Goal: Contribute content

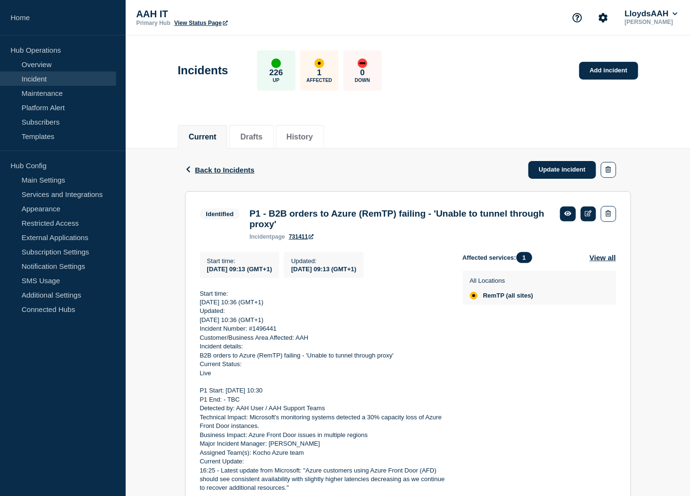
click at [661, 19] on p "[PERSON_NAME]" at bounding box center [651, 22] width 57 height 7
click at [677, 19] on p "[PERSON_NAME]" at bounding box center [651, 22] width 57 height 7
click at [640, 13] on button "LloydsAAH" at bounding box center [651, 14] width 57 height 10
click at [642, 47] on button "Kocho" at bounding box center [645, 47] width 26 height 9
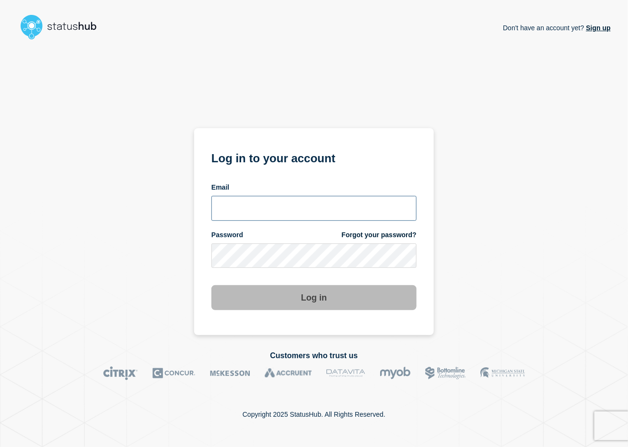
type input "adrian.pangilinan@kocho.co.uk"
click at [295, 297] on button "Log in" at bounding box center [314, 297] width 205 height 25
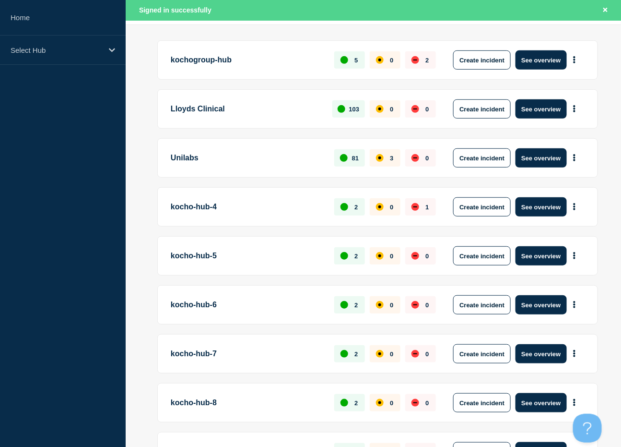
scroll to position [144, 0]
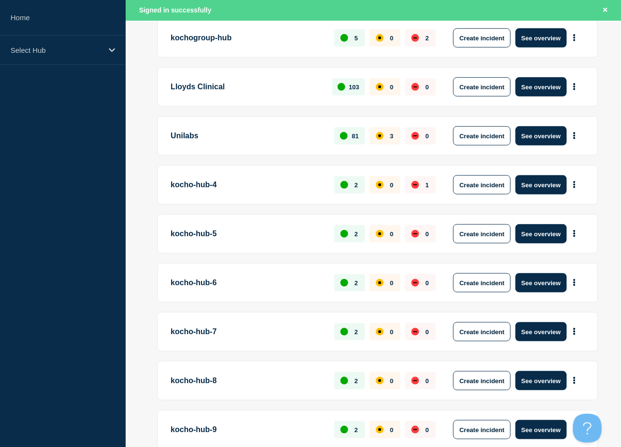
click at [185, 141] on p "Unilabs" at bounding box center [247, 135] width 153 height 19
click at [188, 134] on p "Unilabs" at bounding box center [247, 135] width 153 height 19
click at [531, 132] on button "See overview" at bounding box center [541, 135] width 51 height 19
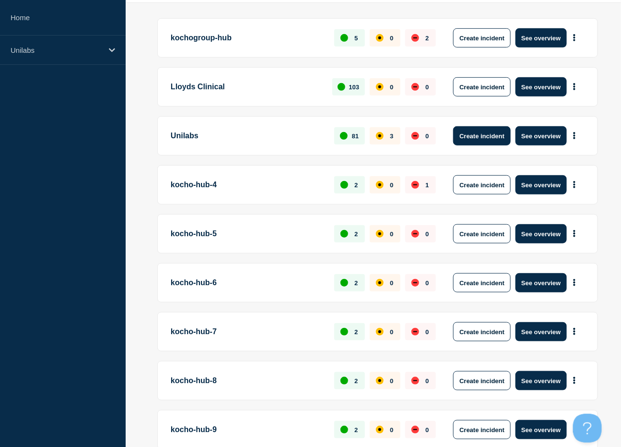
scroll to position [123, 0]
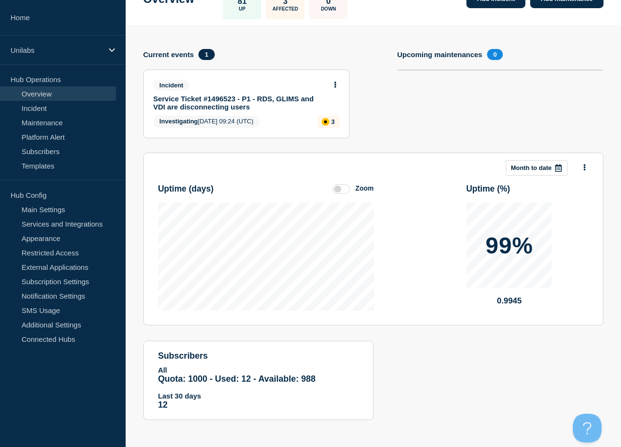
scroll to position [71, 0]
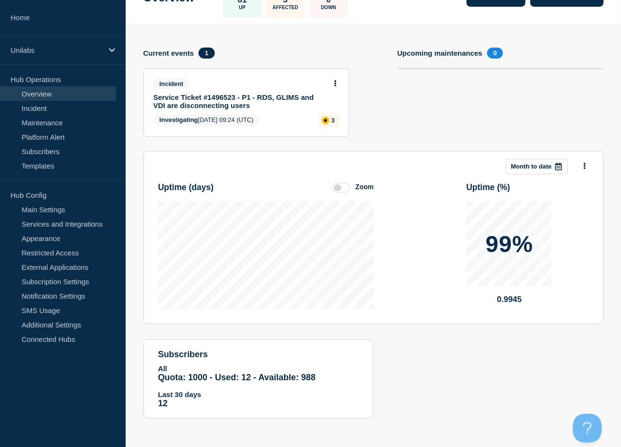
click at [248, 100] on link "Service Ticket #1496523 - P1 - RDS, GLIMS and VDI are disconnecting users" at bounding box center [239, 101] width 173 height 16
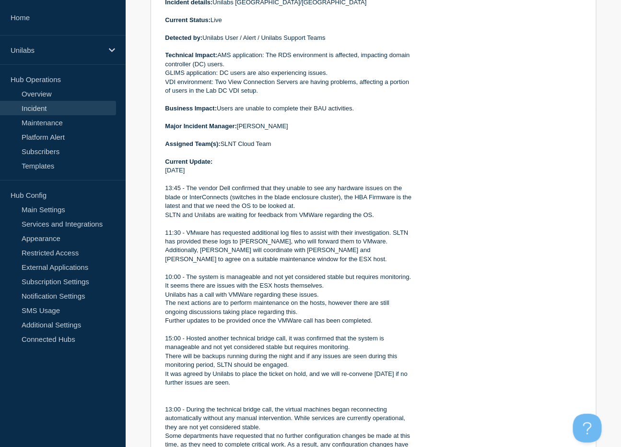
scroll to position [288, 0]
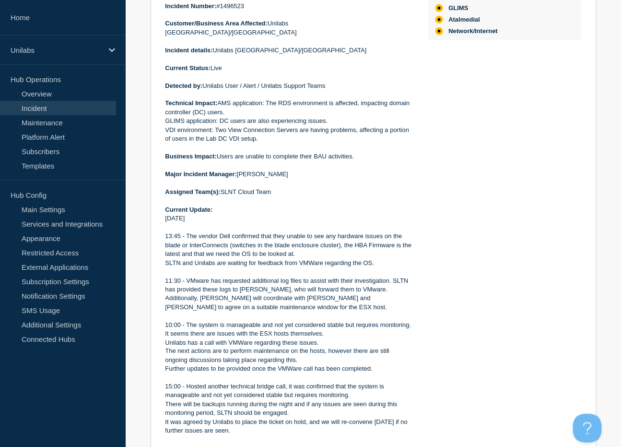
click at [234, 11] on p "Incident Number: #1496523" at bounding box center [289, 6] width 248 height 9
copy p "1496523"
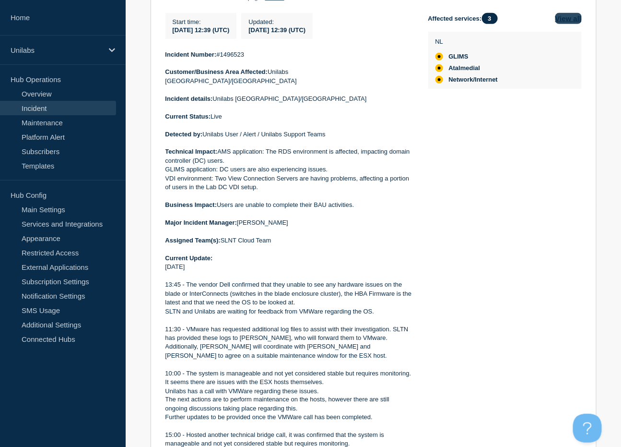
click at [567, 24] on button "View all" at bounding box center [568, 18] width 26 height 11
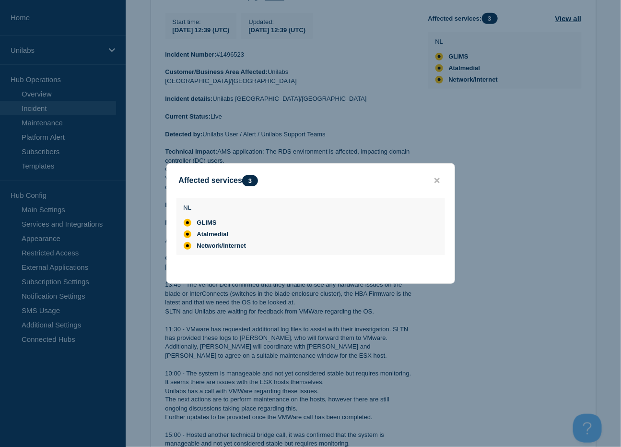
click at [474, 165] on div at bounding box center [310, 223] width 621 height 447
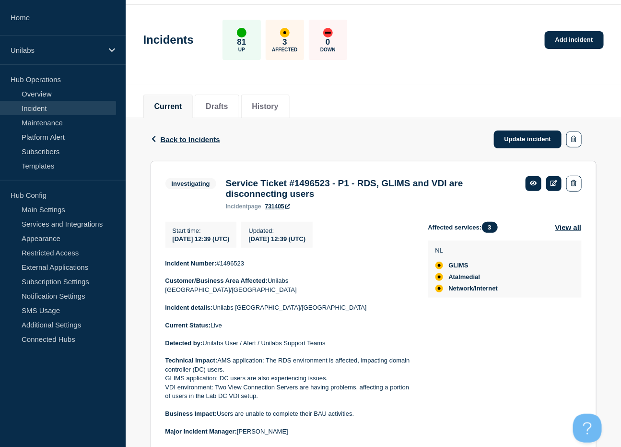
scroll to position [12, 0]
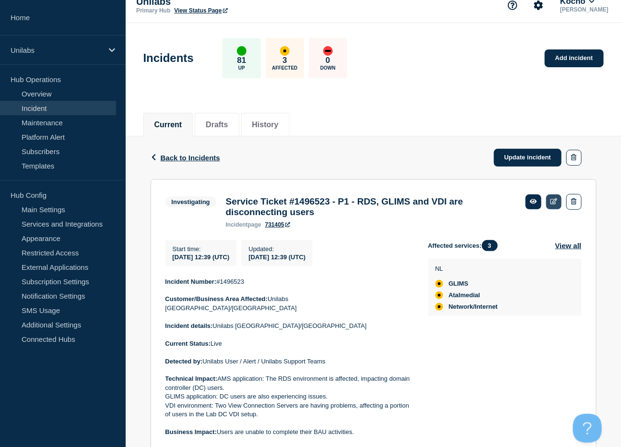
click at [555, 202] on icon at bounding box center [554, 201] width 7 height 6
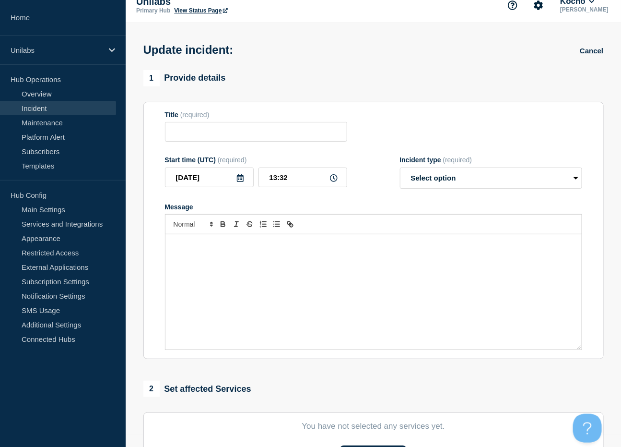
type input "Service Ticket #1496523 - P1 - RDS, GLIMS and VDI are disconnecting users"
type input "12:39"
select select "investigating"
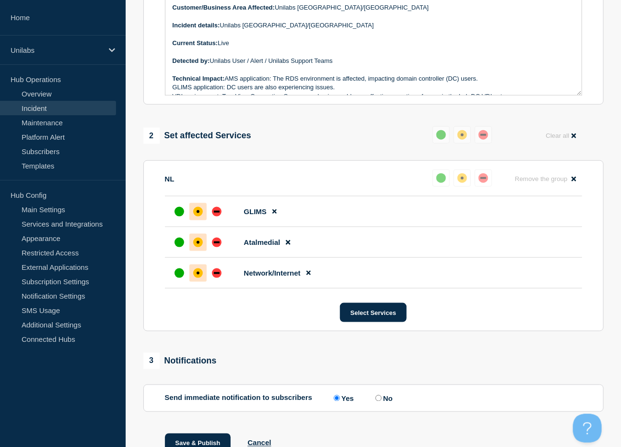
scroll to position [300, 0]
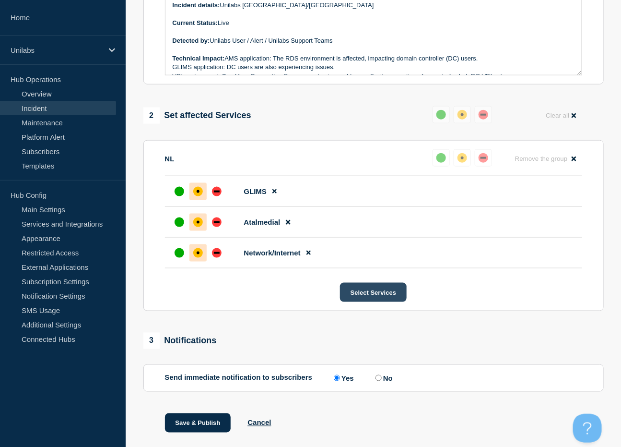
click at [389, 297] on button "Select Services" at bounding box center [373, 292] width 67 height 19
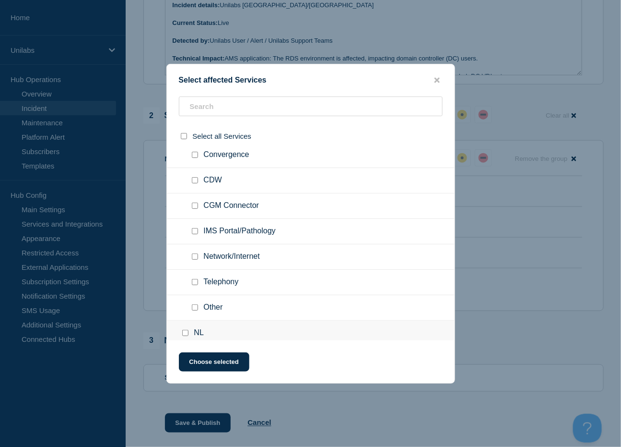
scroll to position [576, 0]
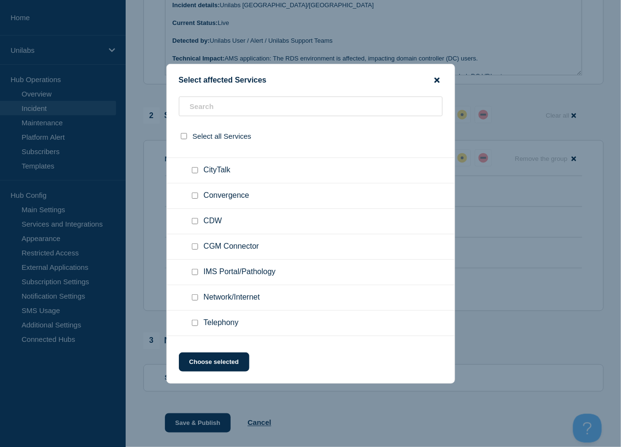
click at [438, 81] on icon "close button" at bounding box center [437, 79] width 5 height 5
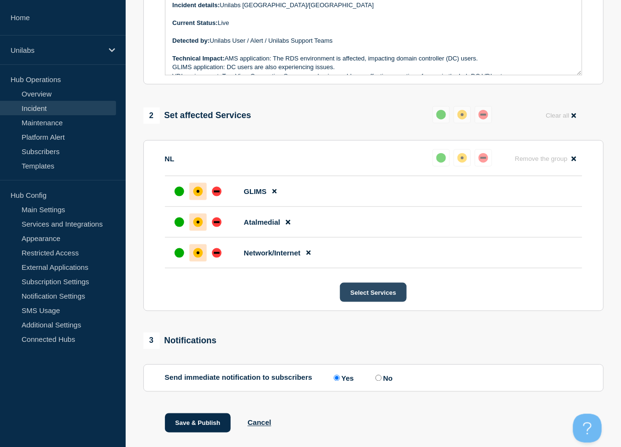
click at [401, 298] on button "Select Services" at bounding box center [373, 292] width 67 height 19
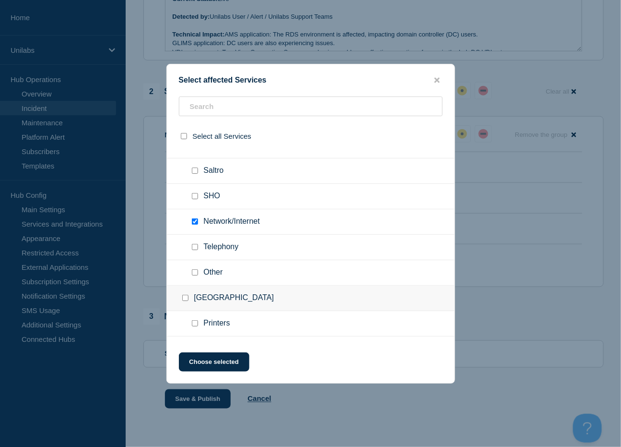
scroll to position [959, 0]
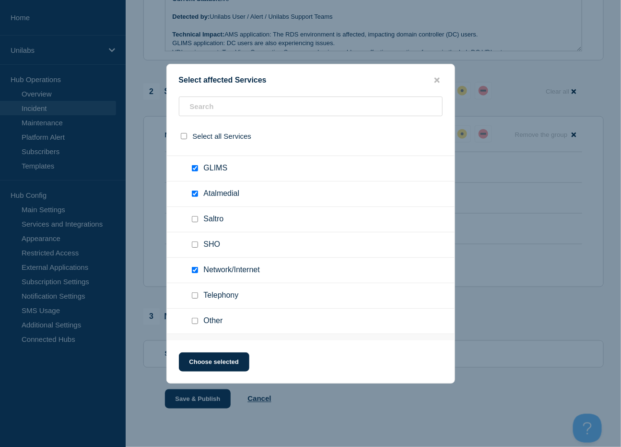
click at [601, 200] on div at bounding box center [310, 223] width 621 height 447
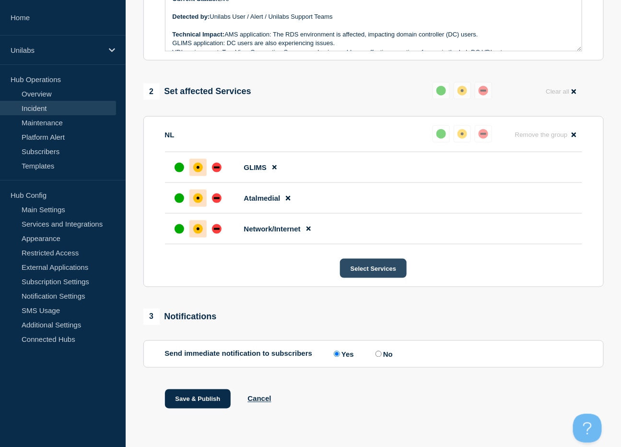
click at [402, 276] on button "Select Services" at bounding box center [373, 268] width 67 height 19
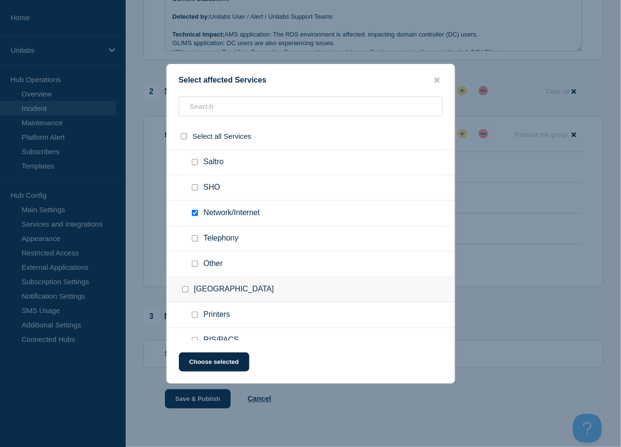
scroll to position [1007, 0]
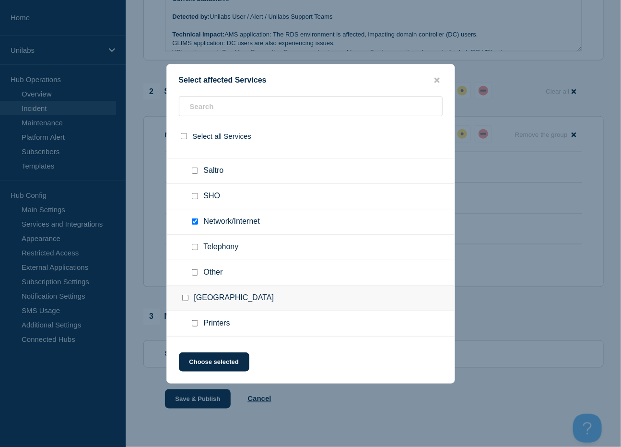
click at [444, 81] on div "Select affected Services" at bounding box center [311, 80] width 288 height 9
click at [441, 82] on button "close button" at bounding box center [437, 80] width 11 height 9
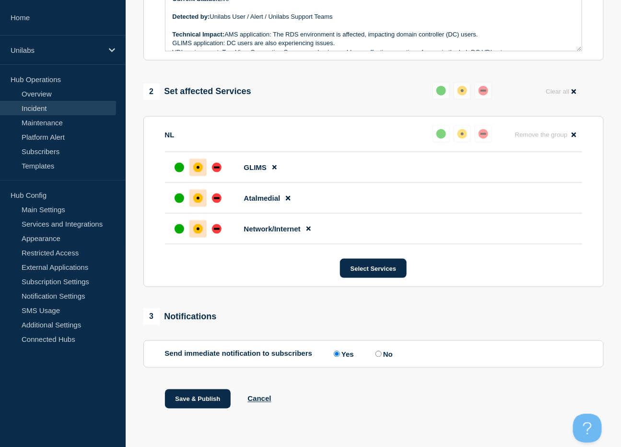
click at [440, 82] on button at bounding box center [441, 90] width 17 height 17
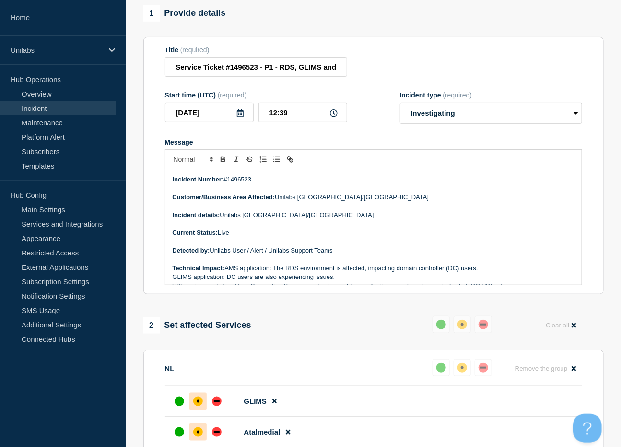
click at [241, 184] on p "Incident Number: #1496523" at bounding box center [374, 179] width 402 height 9
copy p "1496523"
click at [248, 74] on input "Service Ticket #1496523 - P1 - RDS, GLIMS and VDI are disconnecting users" at bounding box center [256, 67] width 182 height 20
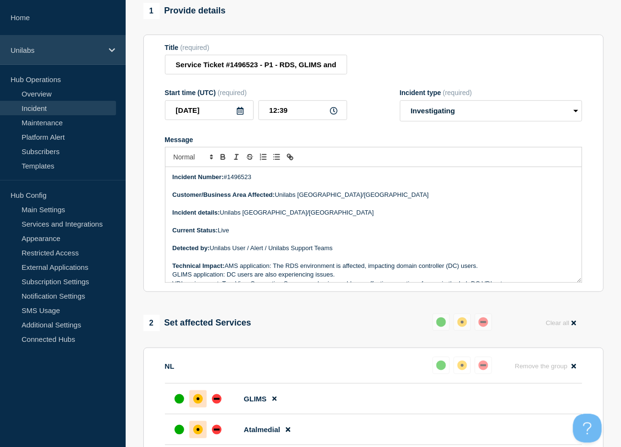
scroll to position [43, 0]
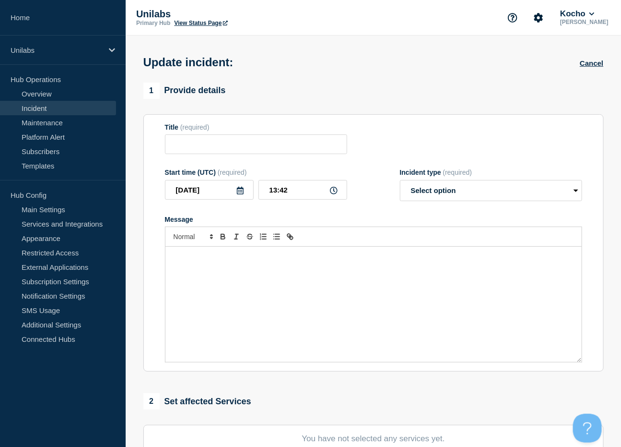
type input "Service Ticket #1496523 - P1 - RDS, GLIMS and VDI are disconnecting users"
type input "12:39"
select select "investigating"
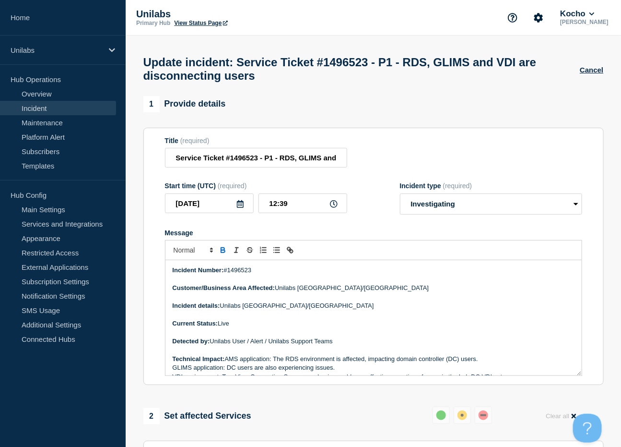
scroll to position [330, 0]
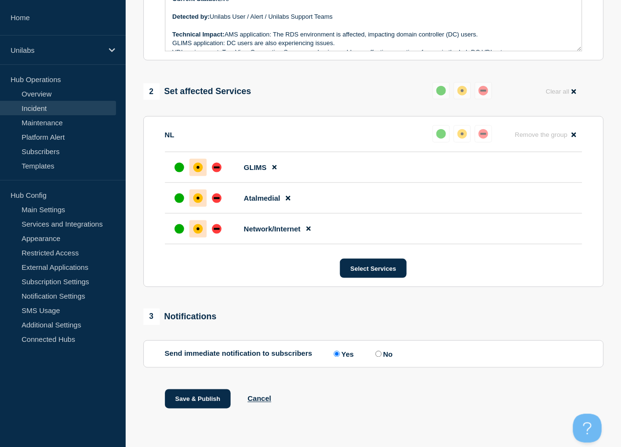
click at [604, 106] on div "1 Provide details Title (required) Service Ticket #1496523 - P1 - RDS, GLIMS an…" at bounding box center [374, 102] width 472 height 661
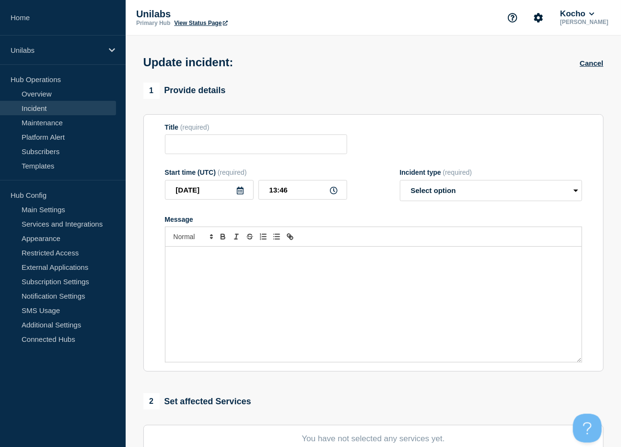
type input "Service Ticket #1496523 - P1 - RDS, GLIMS and VDI are disconnecting users"
type input "12:39"
select select "investigating"
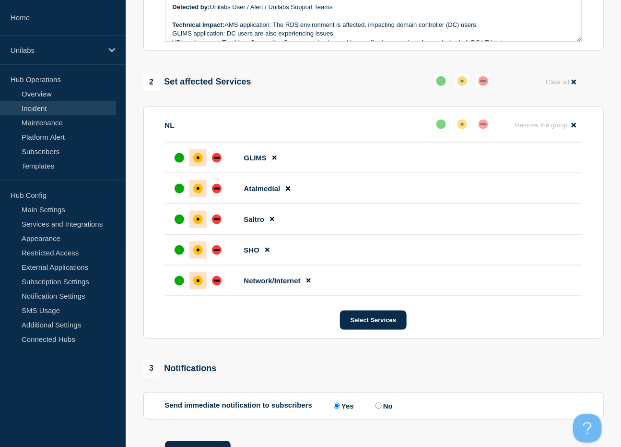
scroll to position [336, 0]
